Goal: Find specific page/section: Find specific page/section

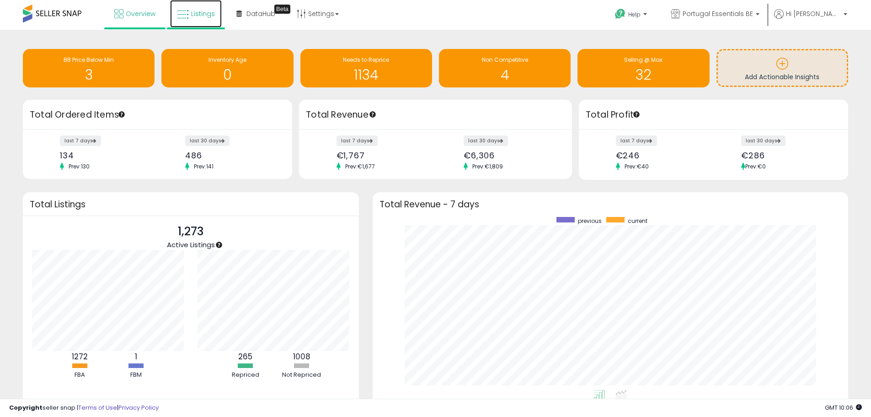
click at [194, 15] on span "Listings" at bounding box center [203, 13] width 24 height 9
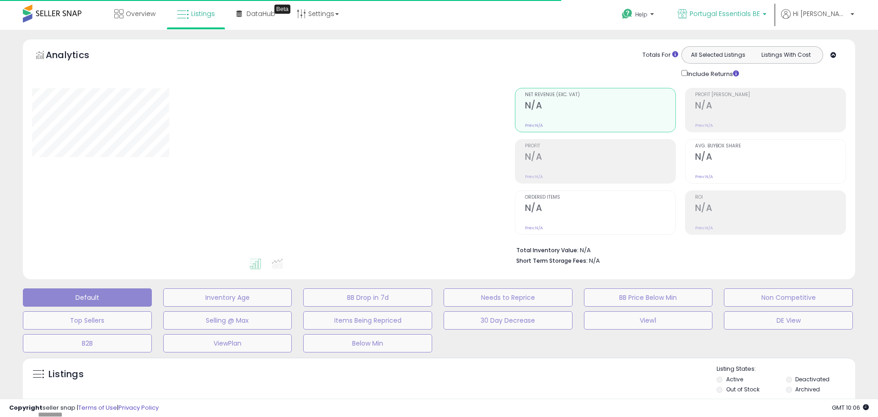
click at [760, 13] on span "Portugal Essentials BE" at bounding box center [725, 13] width 70 height 9
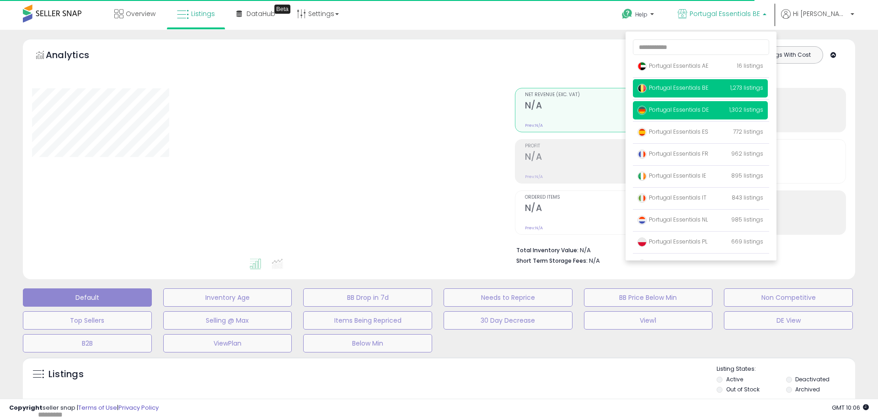
click at [709, 110] on span "Portugal Essentials DE" at bounding box center [673, 110] width 71 height 8
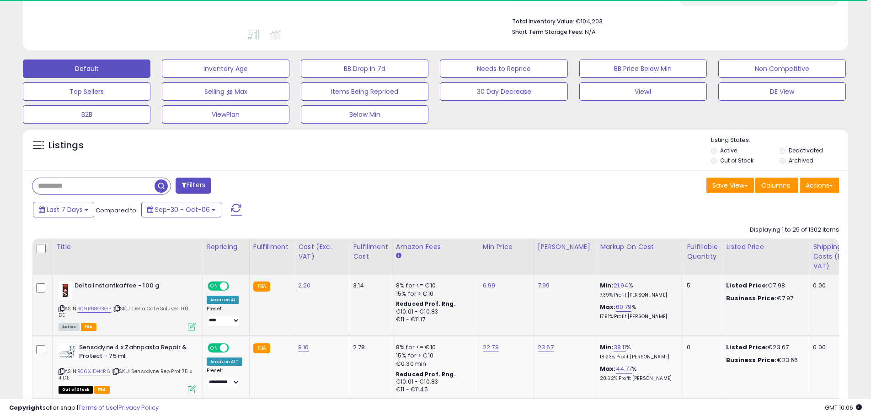
scroll to position [366, 0]
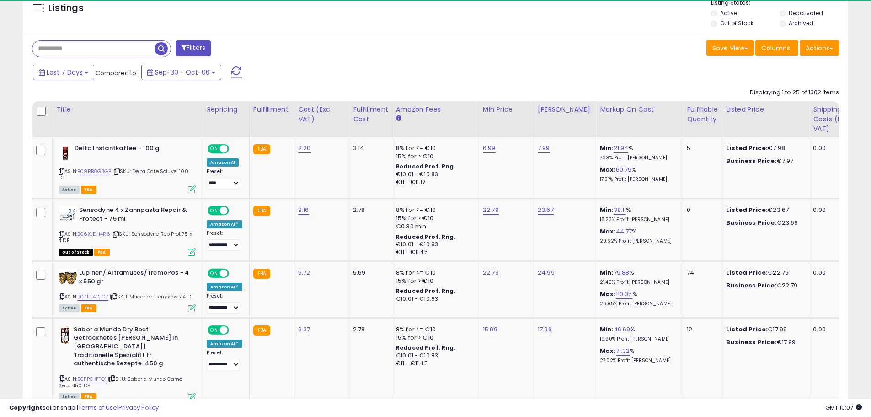
click at [118, 53] on input "text" at bounding box center [93, 49] width 122 height 16
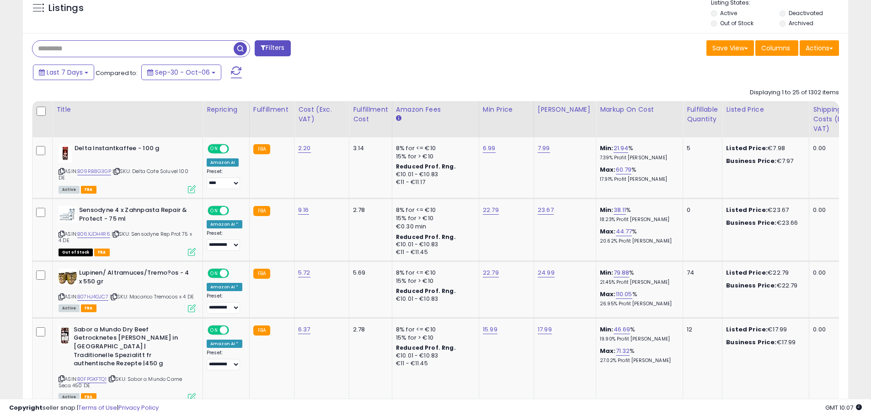
paste input "**********"
click at [239, 51] on span "button" at bounding box center [240, 48] width 13 height 13
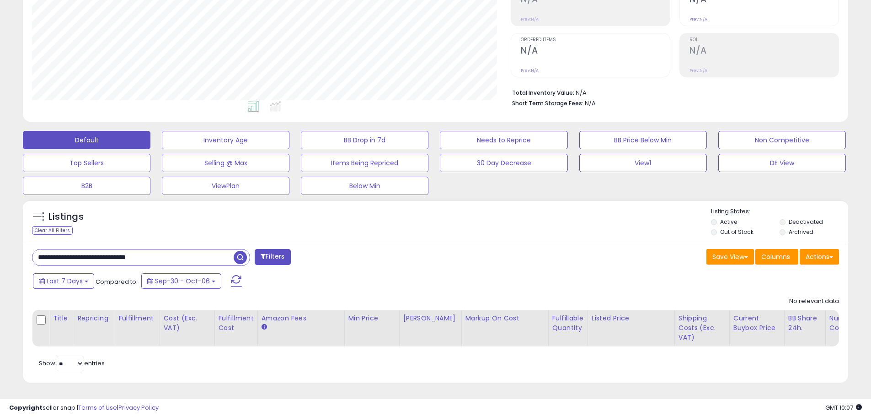
click at [791, 218] on label "Deactivated" at bounding box center [806, 222] width 34 height 8
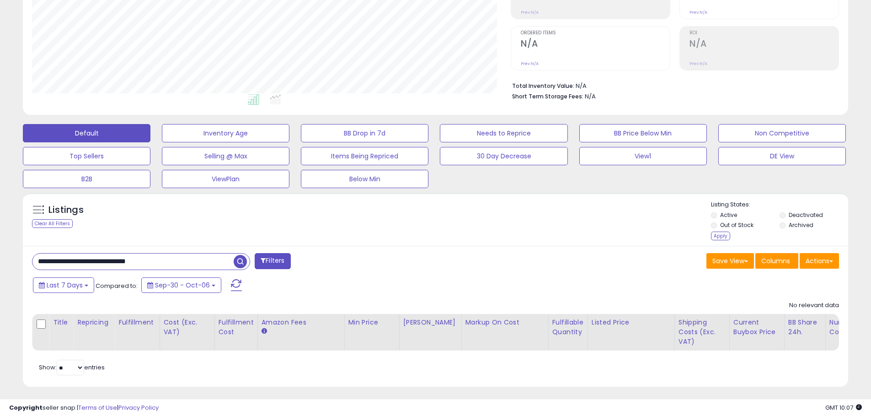
click at [240, 261] on span "button" at bounding box center [240, 261] width 13 height 13
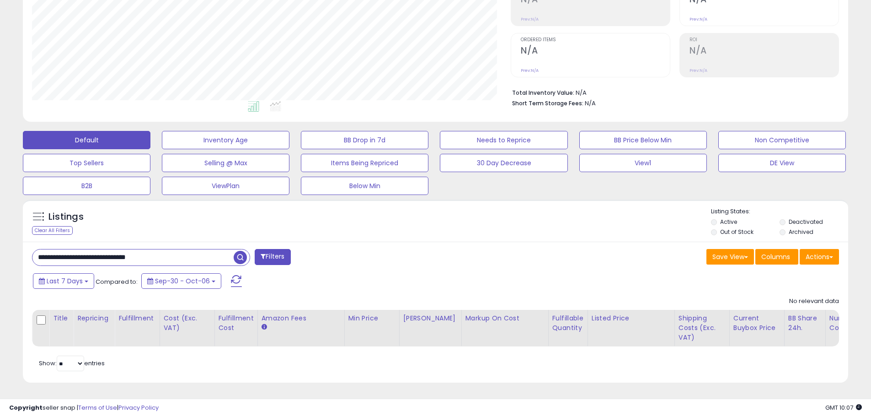
click at [401, 274] on div "Last 7 Days Compared to: Sep-30 - Oct-06" at bounding box center [333, 282] width 605 height 21
click at [798, 218] on label "Deactivated" at bounding box center [806, 222] width 34 height 8
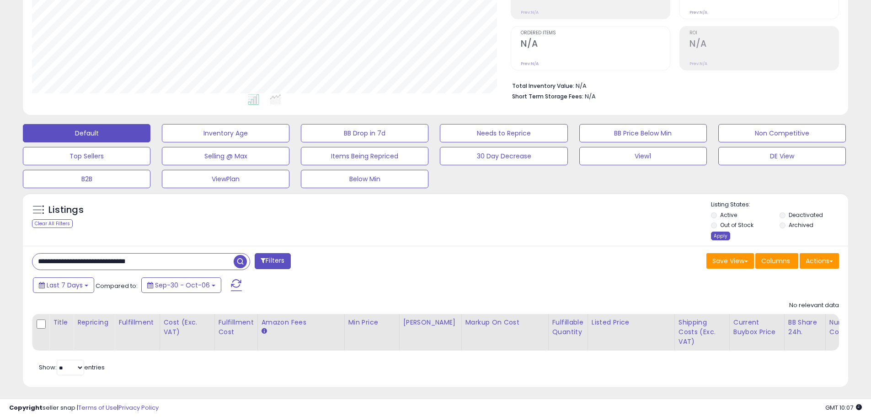
click at [721, 236] on div "Apply" at bounding box center [720, 235] width 19 height 9
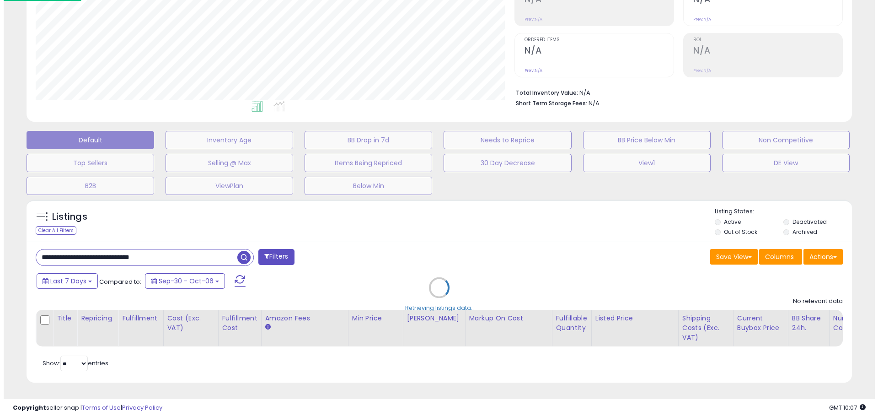
scroll to position [457134, 456838]
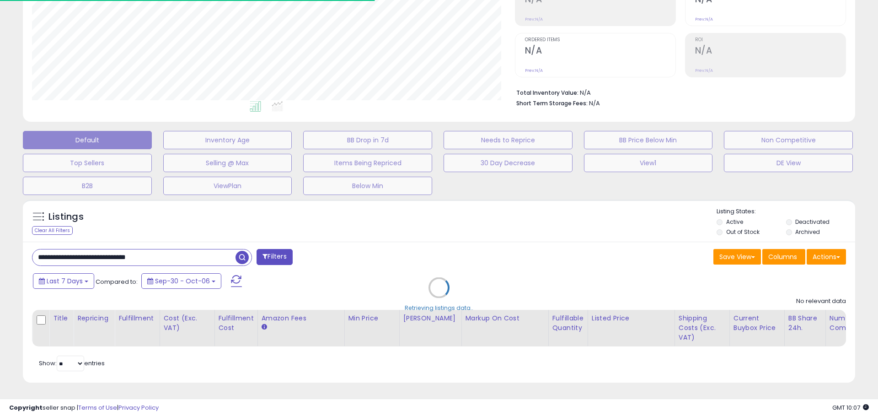
click at [239, 248] on div "Retrieving listings data.." at bounding box center [439, 294] width 846 height 199
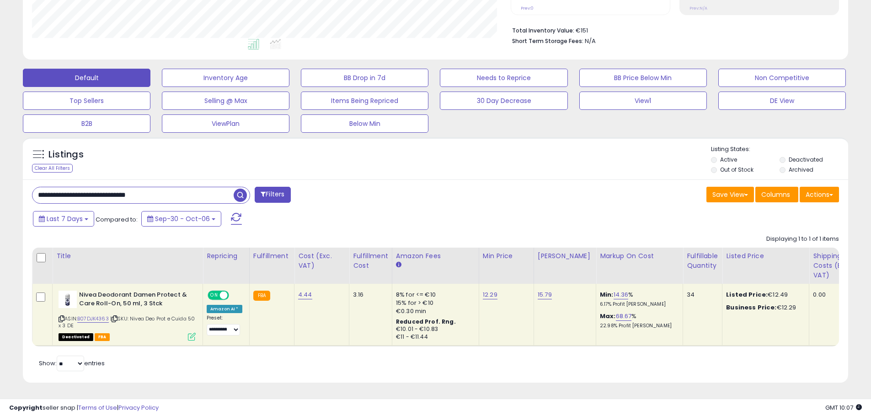
scroll to position [188, 479]
drag, startPoint x: 174, startPoint y: 188, endPoint x: 0, endPoint y: 183, distance: 173.9
click at [0, 183] on div "**********" at bounding box center [435, 113] width 871 height 606
paste input "text"
type input "**********"
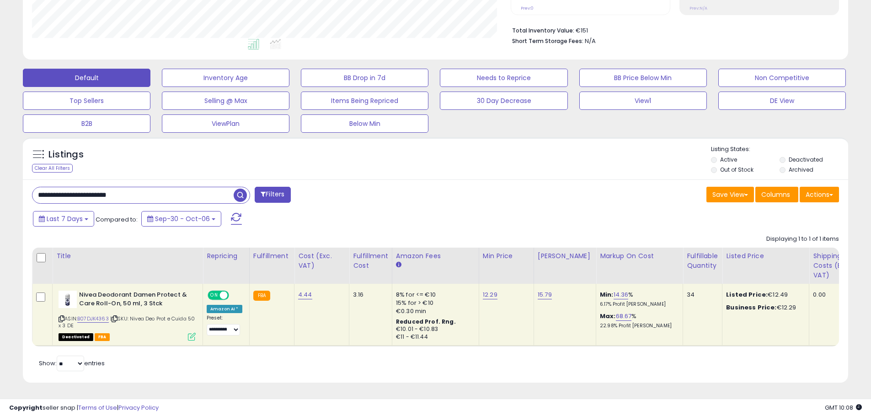
click at [239, 188] on span "button" at bounding box center [240, 194] width 13 height 13
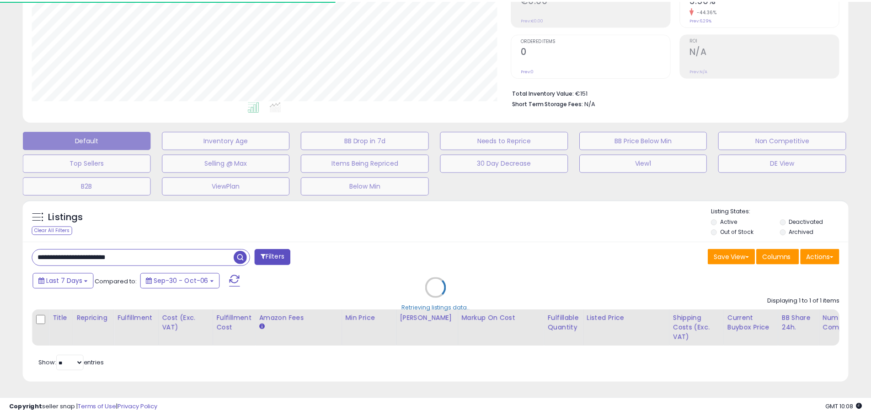
scroll to position [457134, 456842]
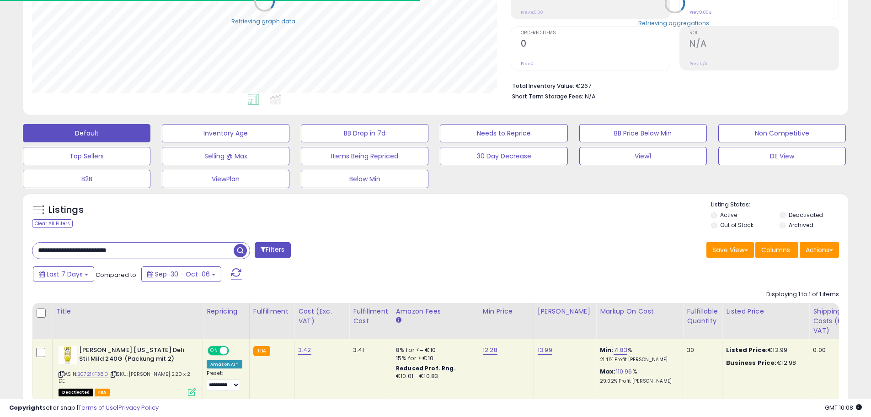
click at [430, 251] on div "**********" at bounding box center [230, 251] width 411 height 18
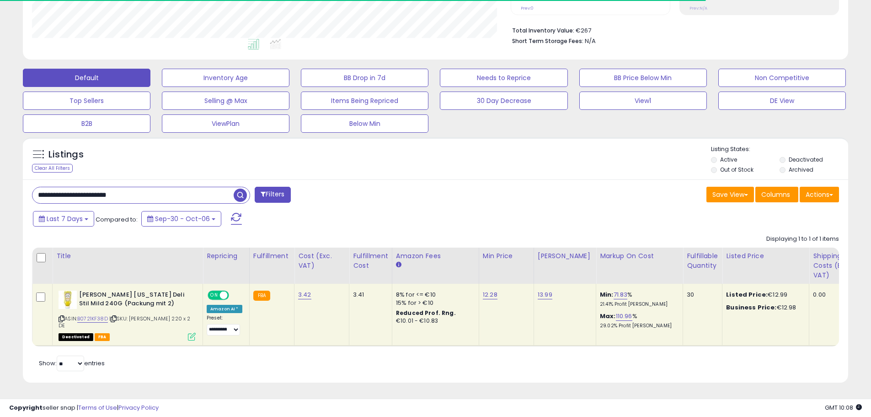
scroll to position [188, 479]
